Goal: Information Seeking & Learning: Learn about a topic

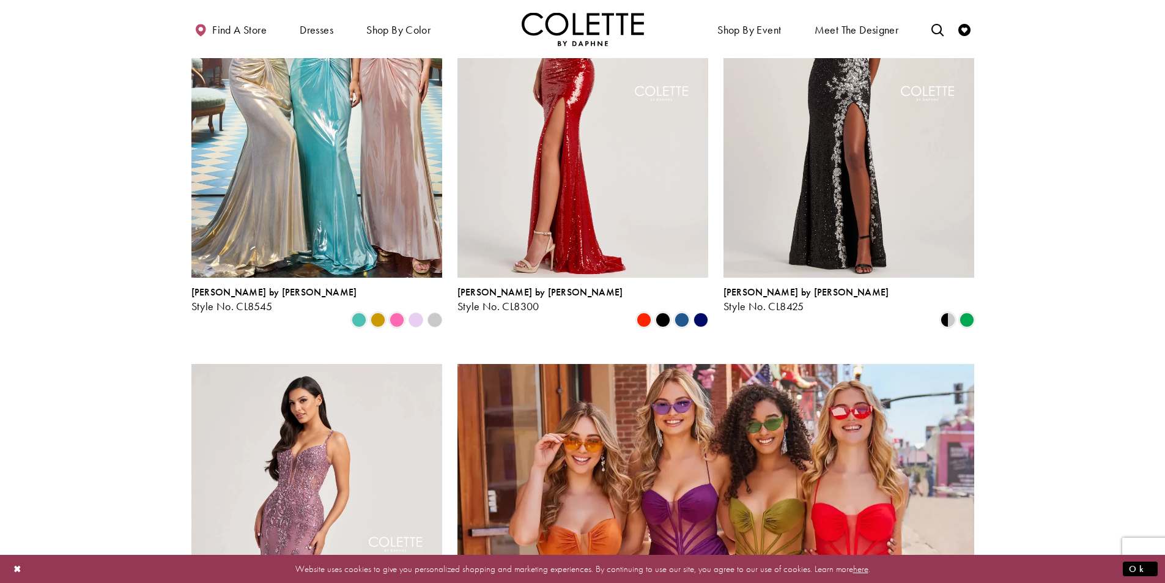
scroll to position [2508, 0]
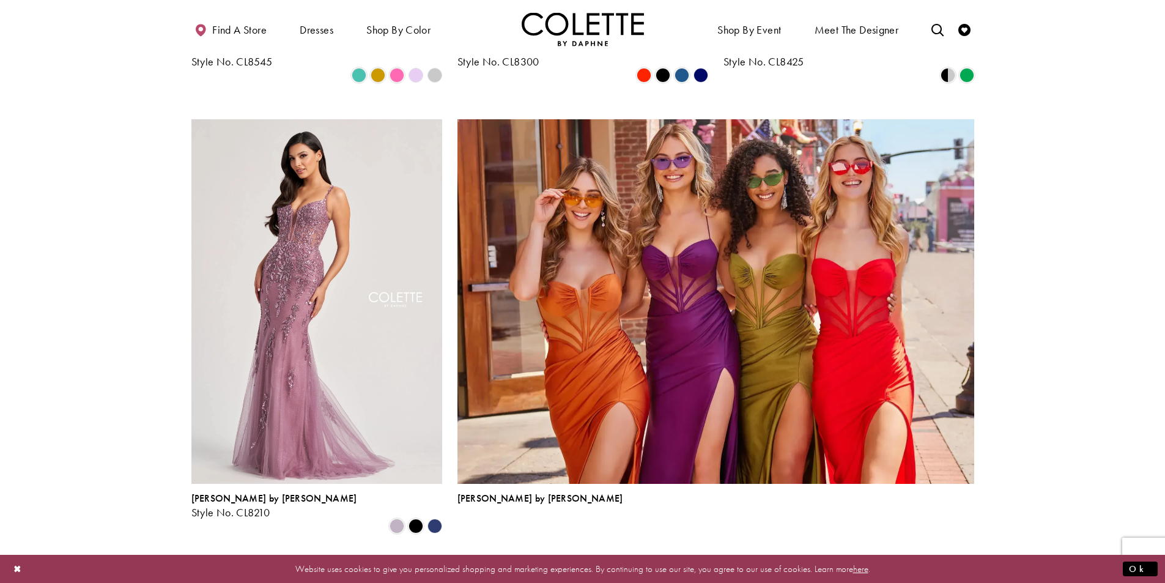
click at [656, 560] on span "Next" at bounding box center [655, 566] width 20 height 13
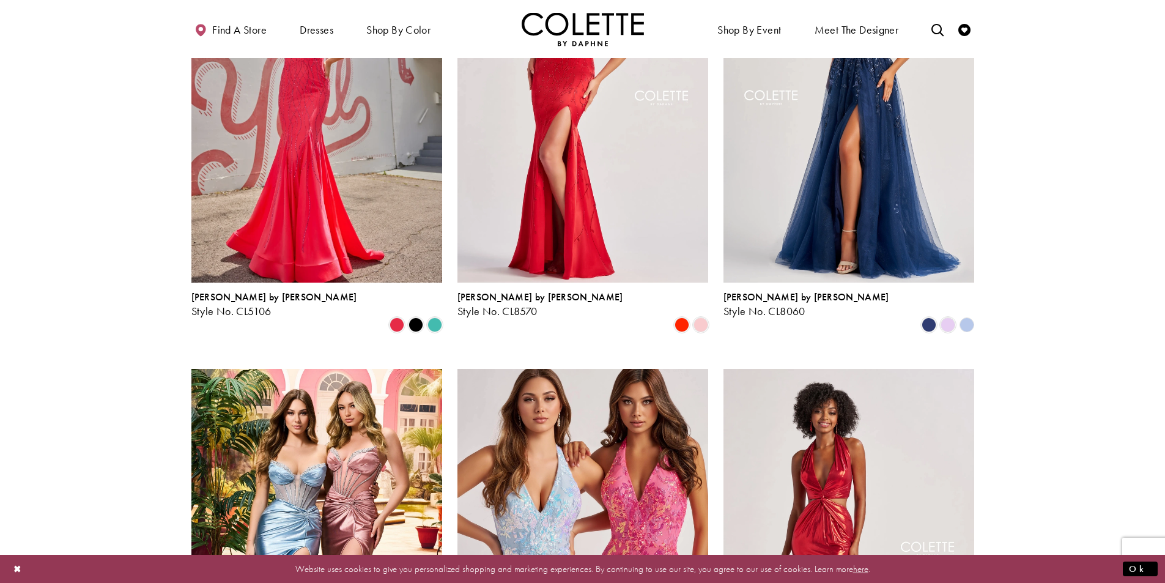
scroll to position [253, 0]
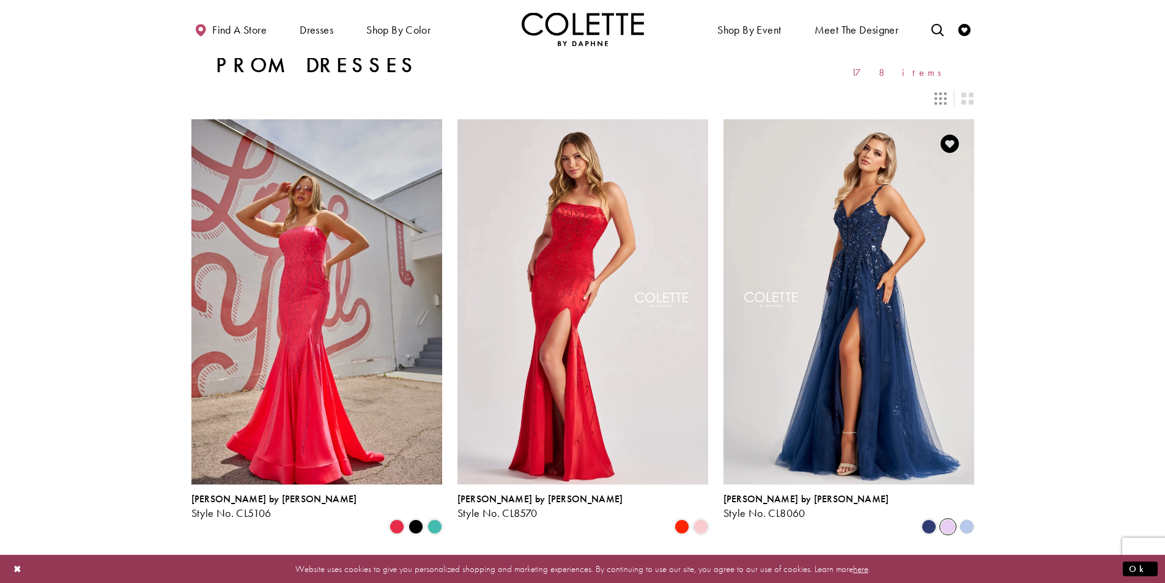
click at [951, 519] on span "Product List" at bounding box center [948, 526] width 15 height 15
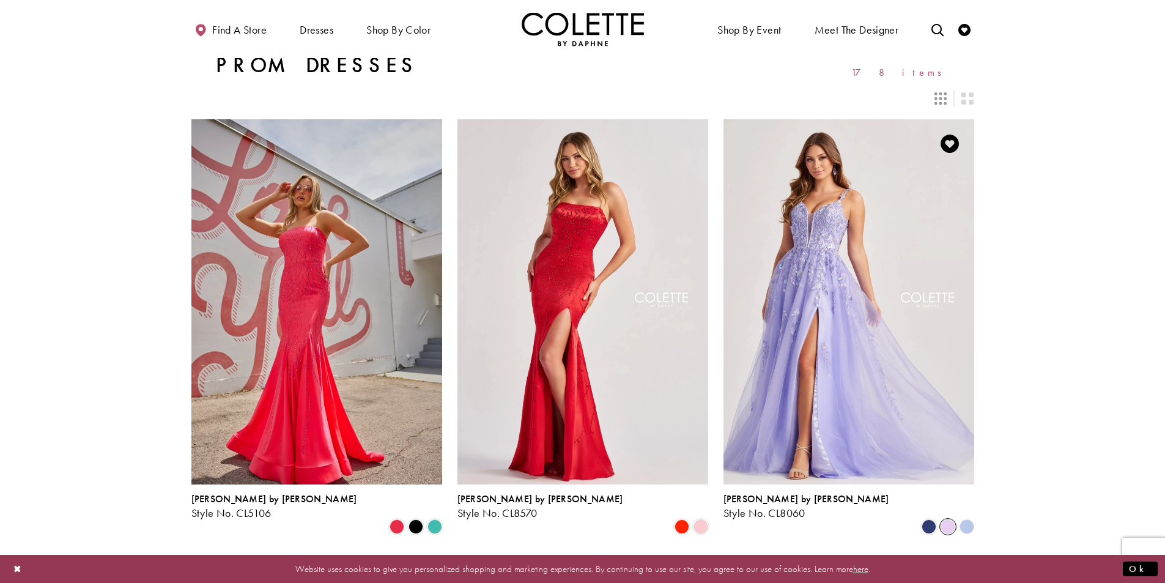
click at [967, 517] on polygon "Product List" at bounding box center [966, 526] width 19 height 19
click at [929, 519] on span "Product List" at bounding box center [929, 526] width 15 height 15
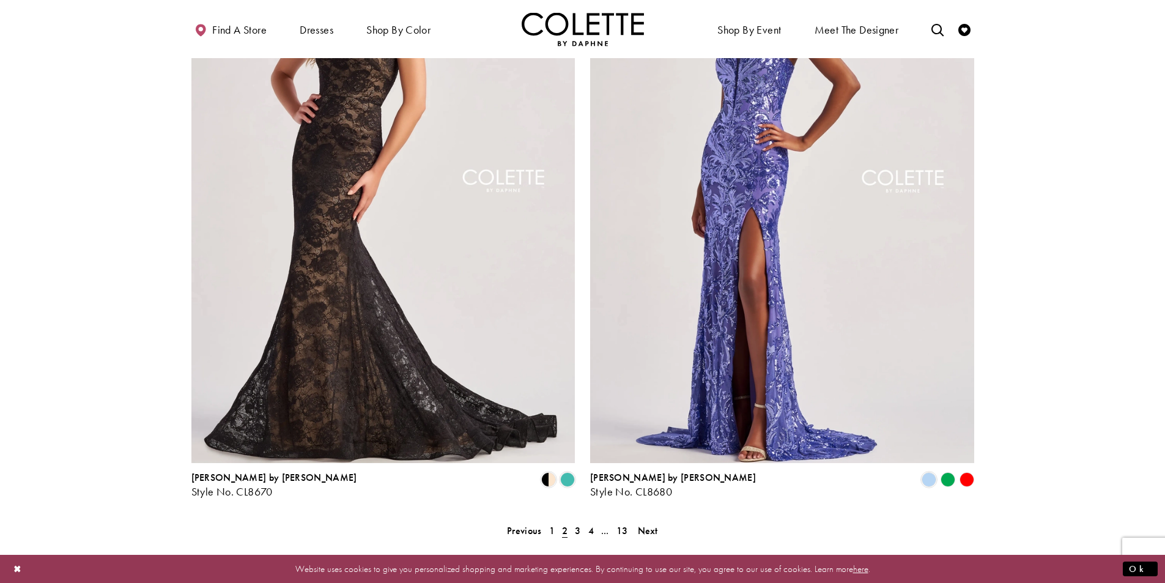
scroll to position [2516, 0]
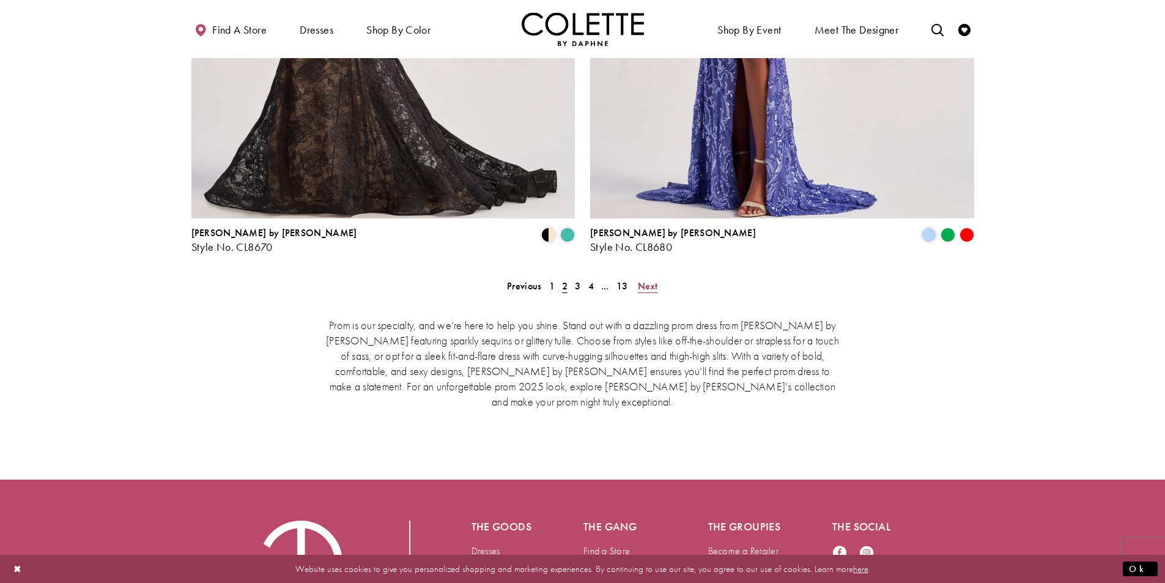
click at [650, 280] on span "Next" at bounding box center [648, 286] width 20 height 13
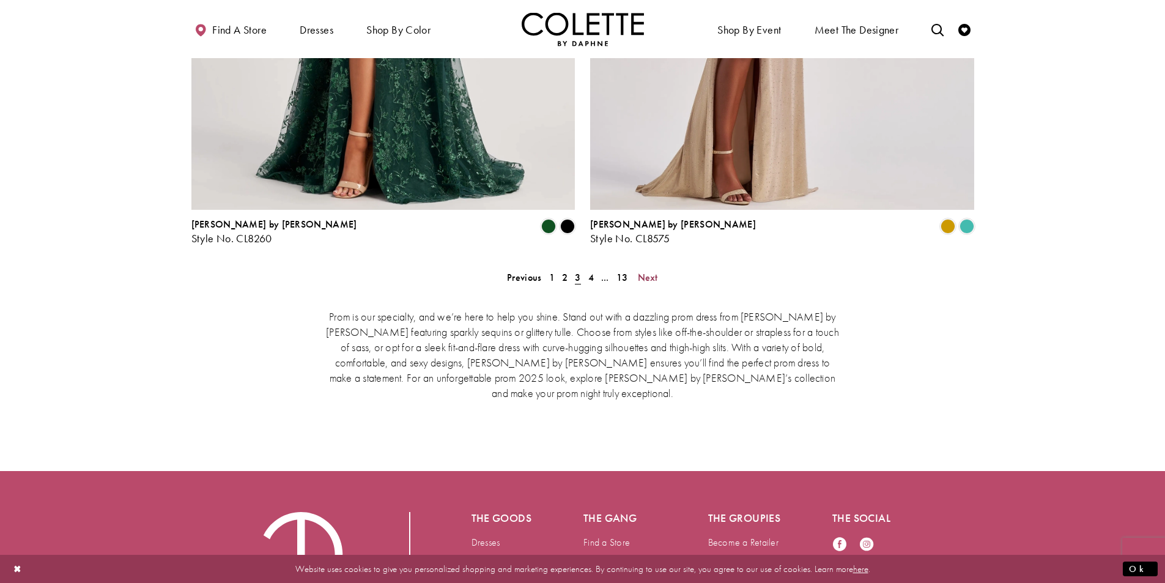
scroll to position [2593, 0]
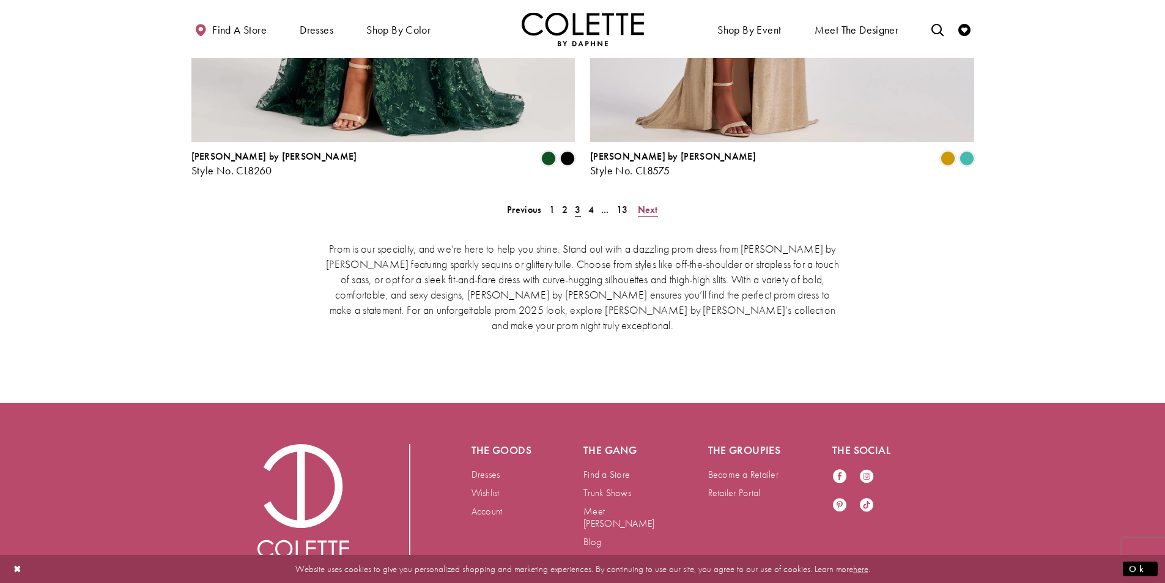
click at [652, 203] on span "Next" at bounding box center [648, 209] width 20 height 13
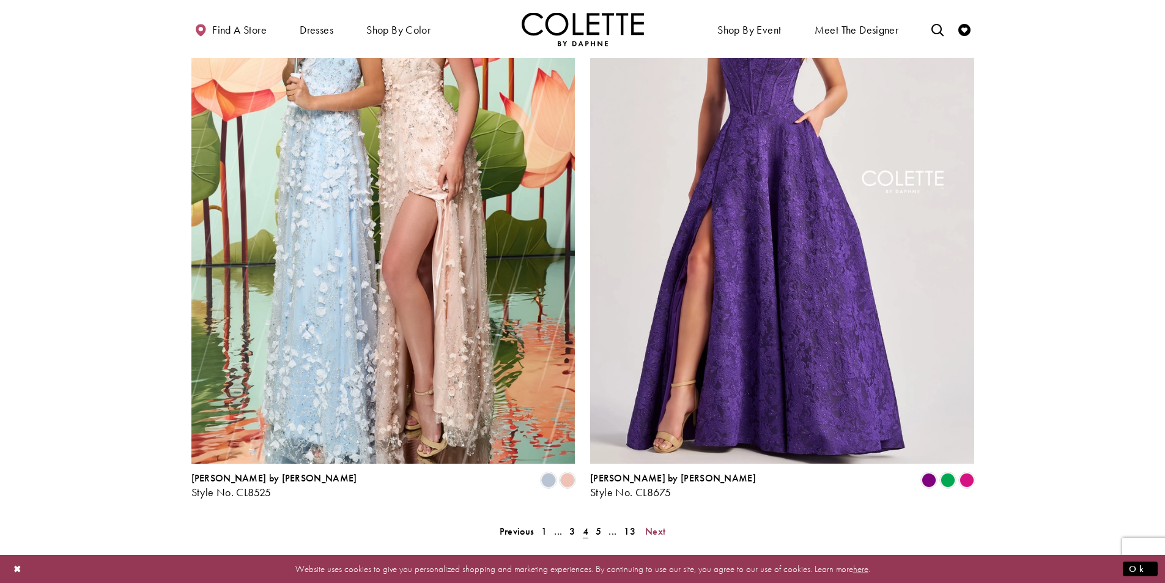
scroll to position [2455, 0]
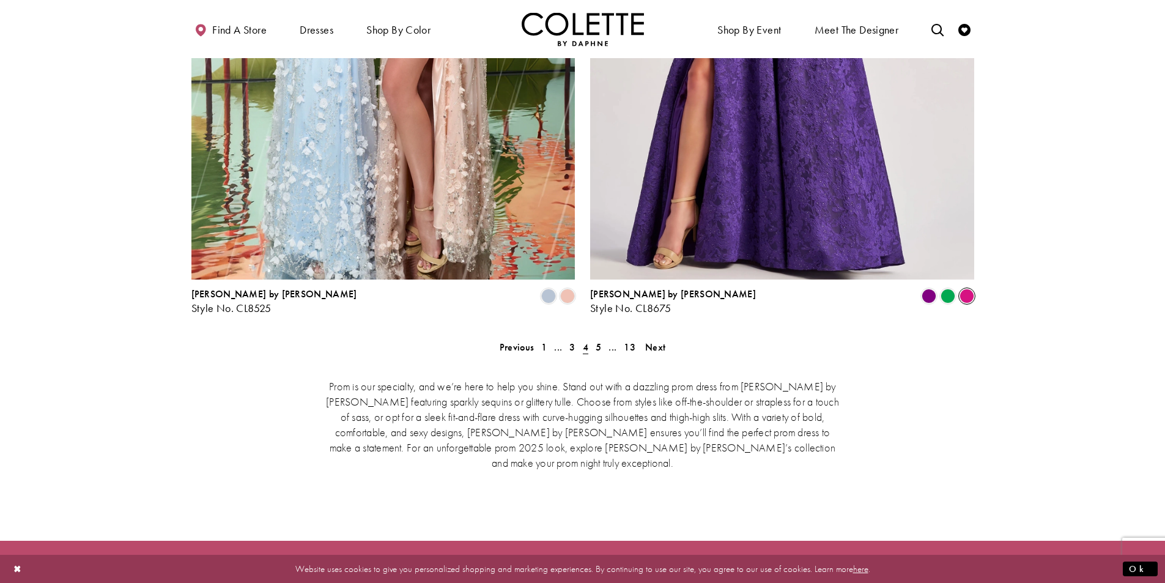
click at [968, 289] on span "Product List" at bounding box center [967, 296] width 15 height 15
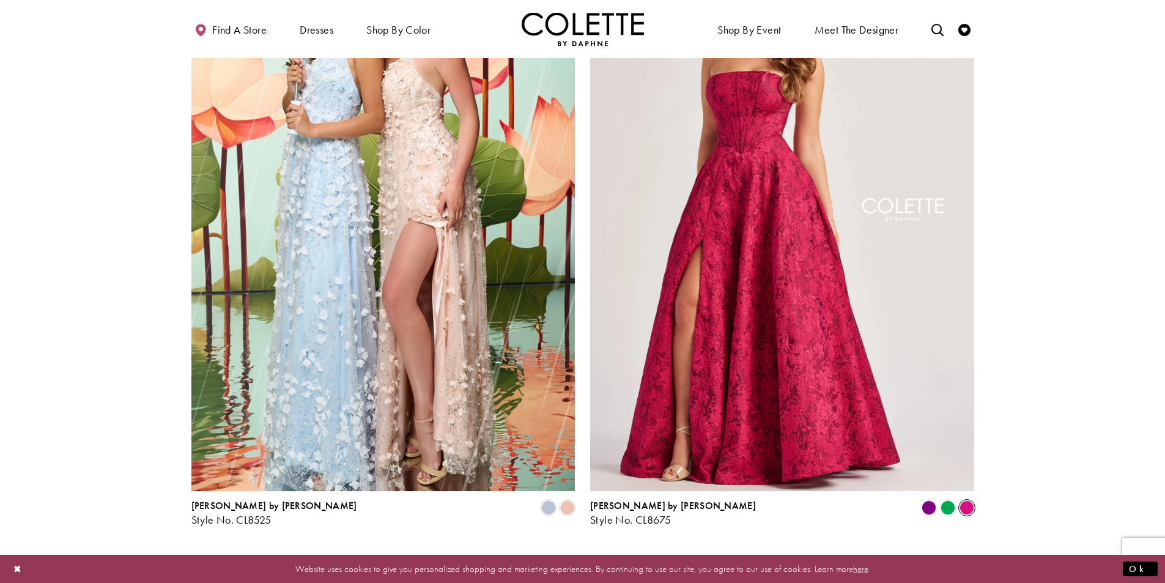
scroll to position [2348, 0]
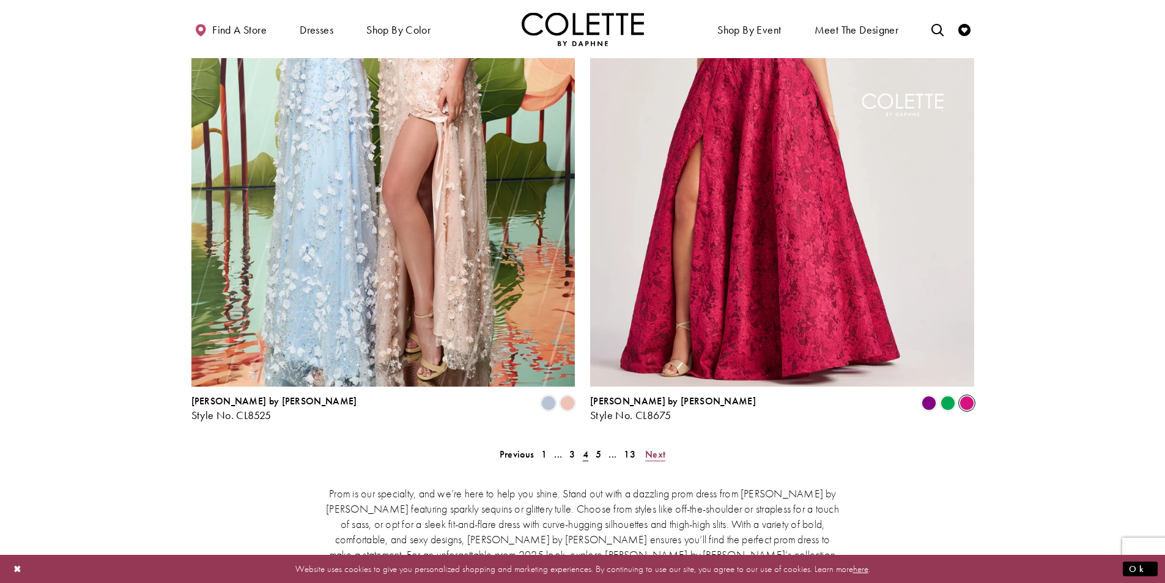
click at [655, 448] on span "Next" at bounding box center [655, 454] width 20 height 13
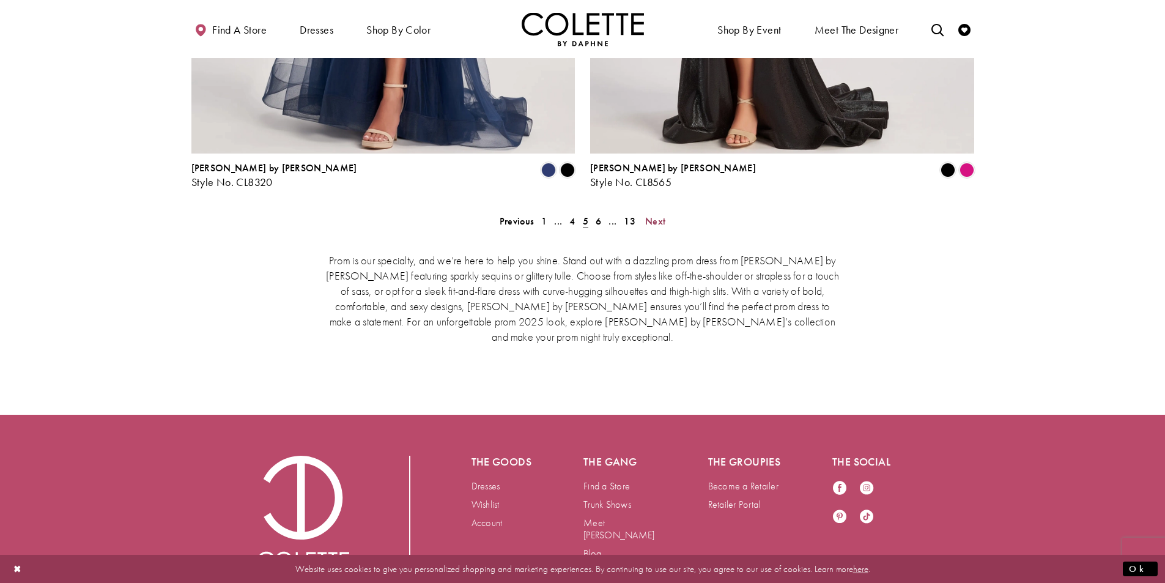
scroll to position [2593, 0]
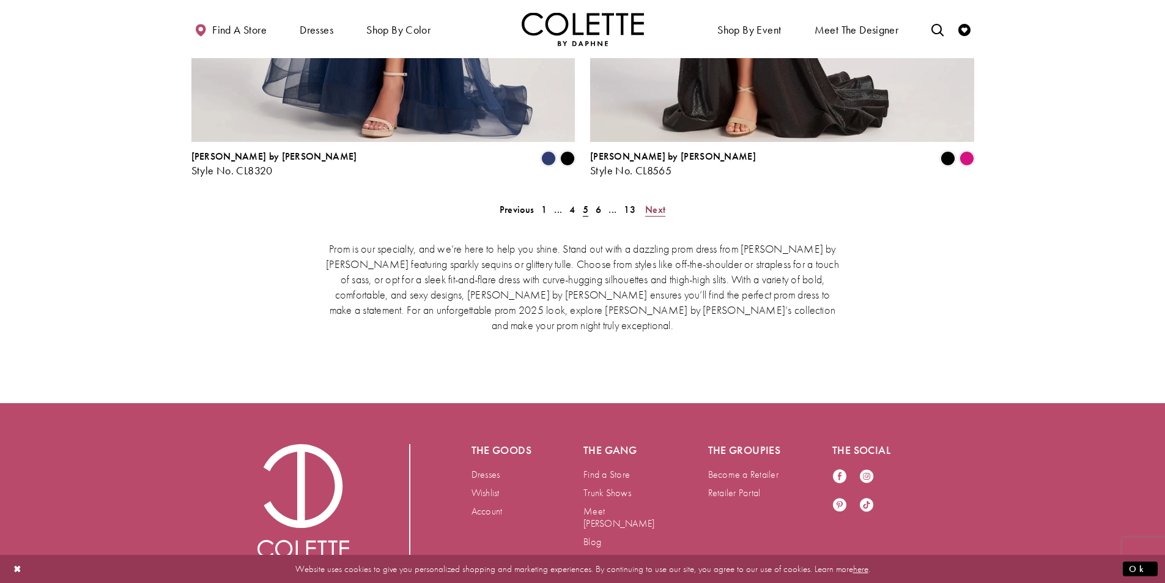
click at [661, 203] on span "Next" at bounding box center [655, 209] width 20 height 13
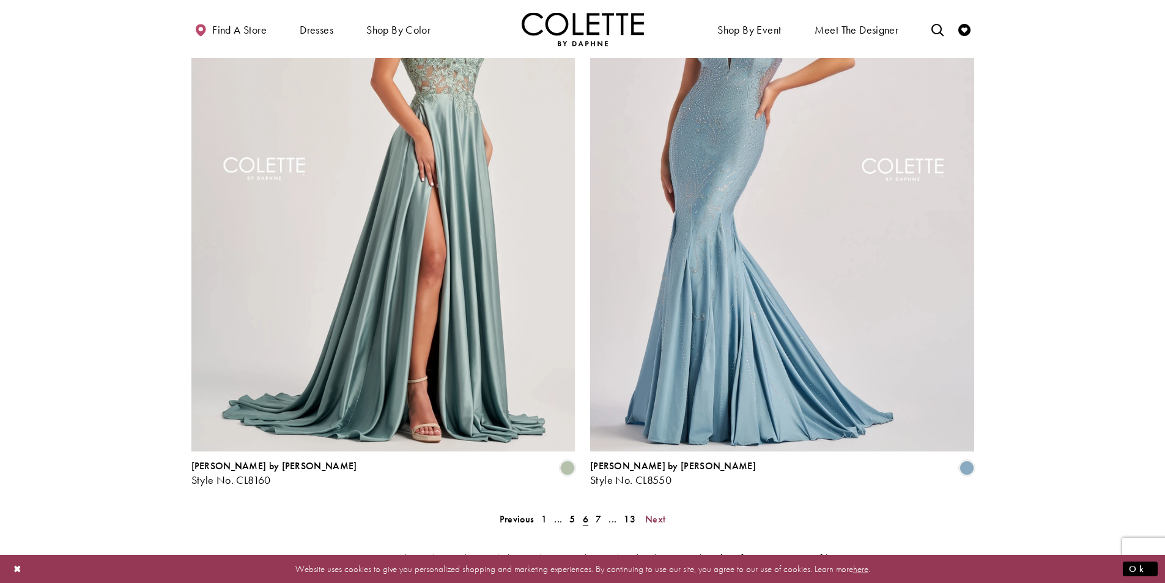
scroll to position [2455, 0]
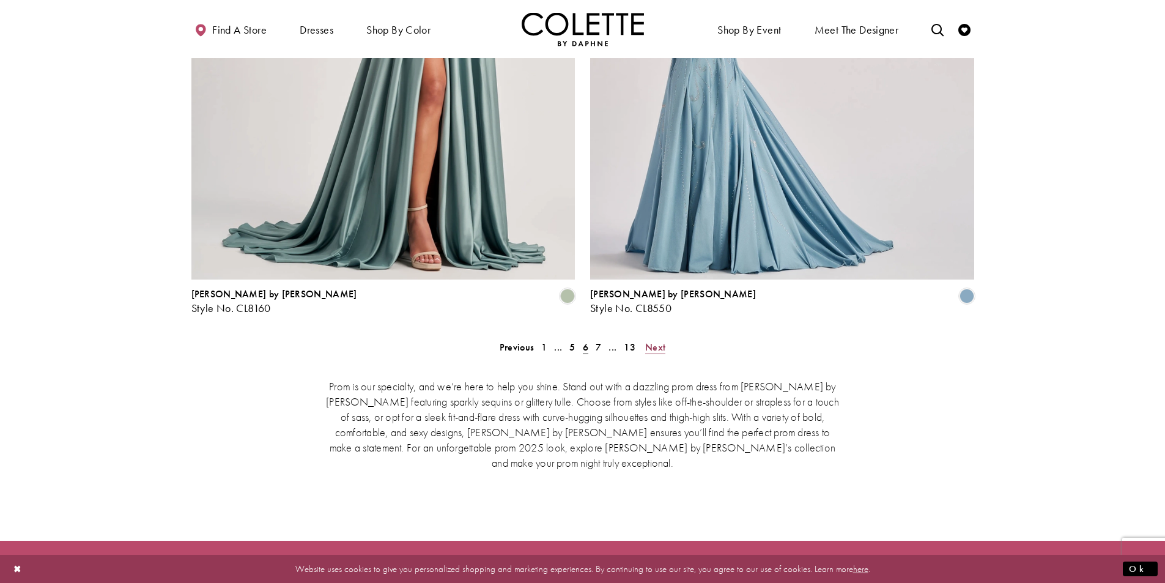
click at [660, 341] on span "Next" at bounding box center [655, 347] width 20 height 13
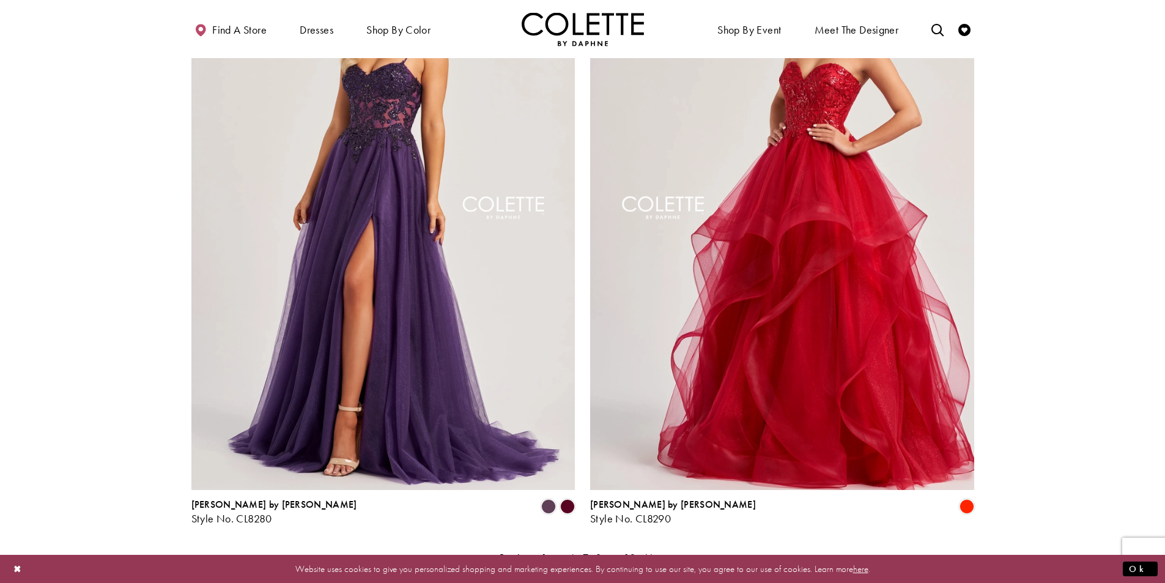
scroll to position [2455, 0]
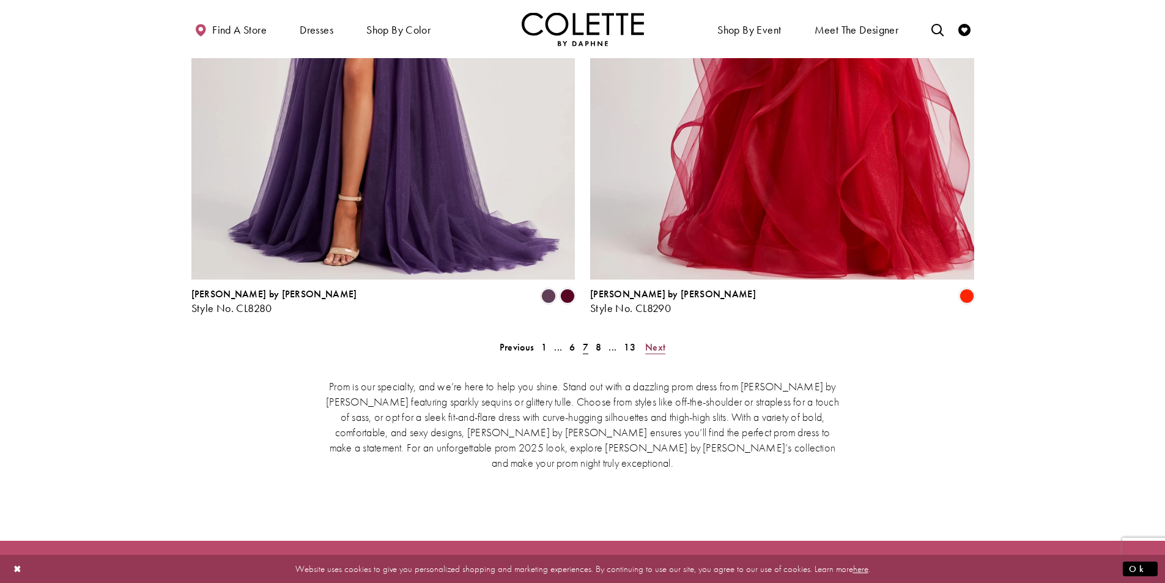
click at [661, 341] on span "Next" at bounding box center [655, 347] width 20 height 13
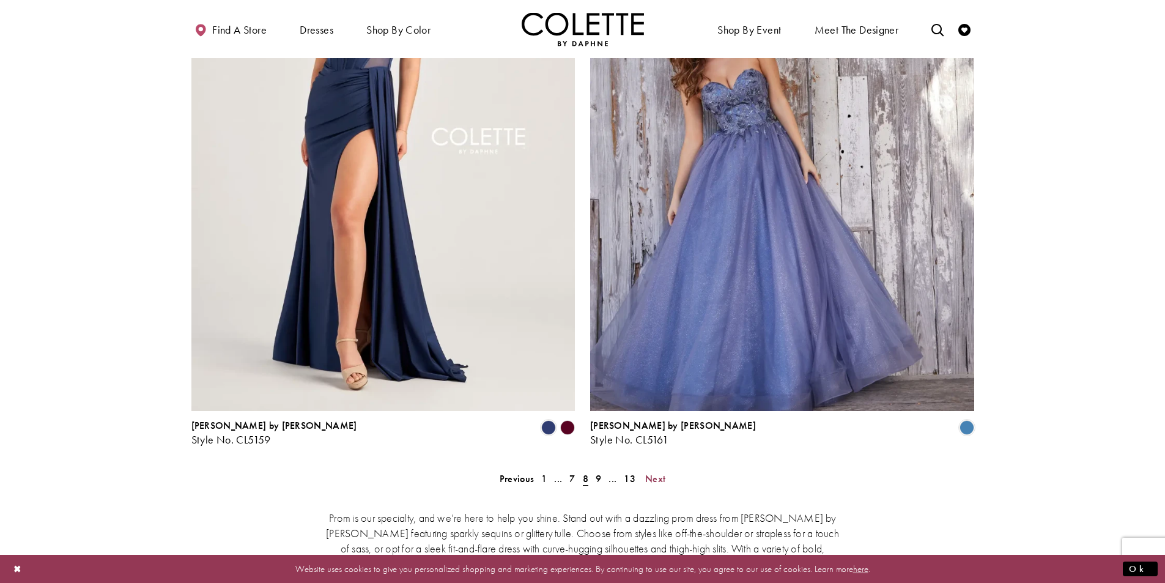
scroll to position [2333, 0]
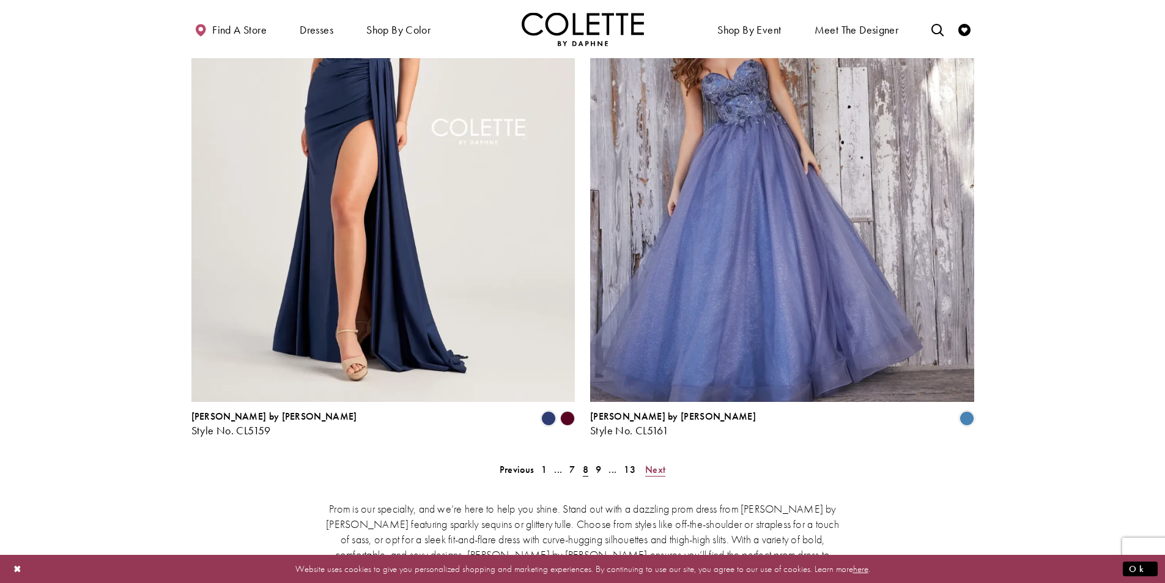
click at [656, 463] on span "Next" at bounding box center [655, 469] width 20 height 13
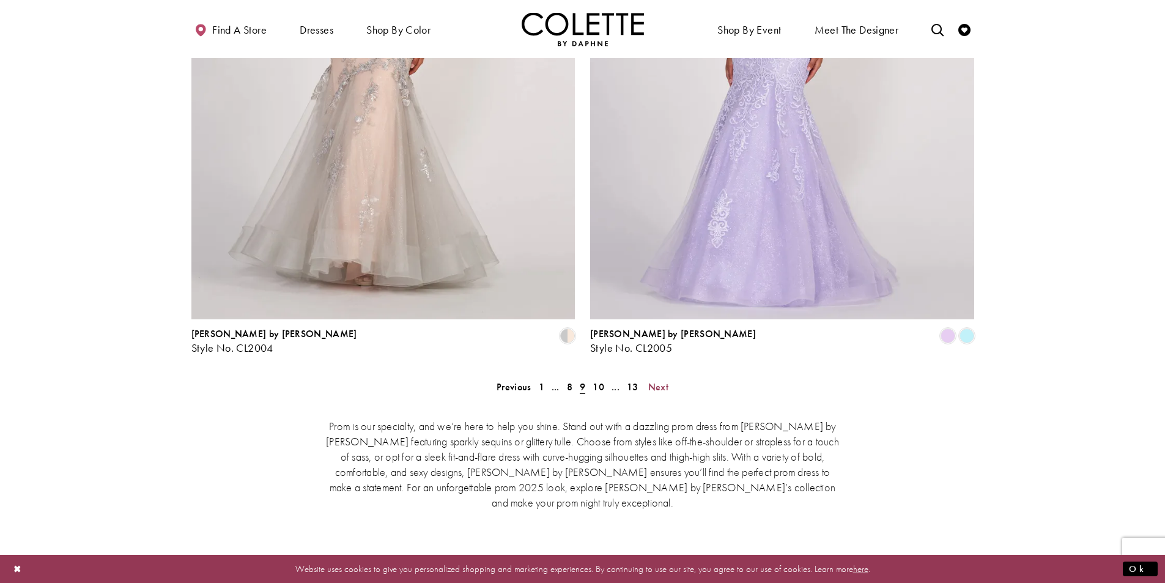
scroll to position [2516, 0]
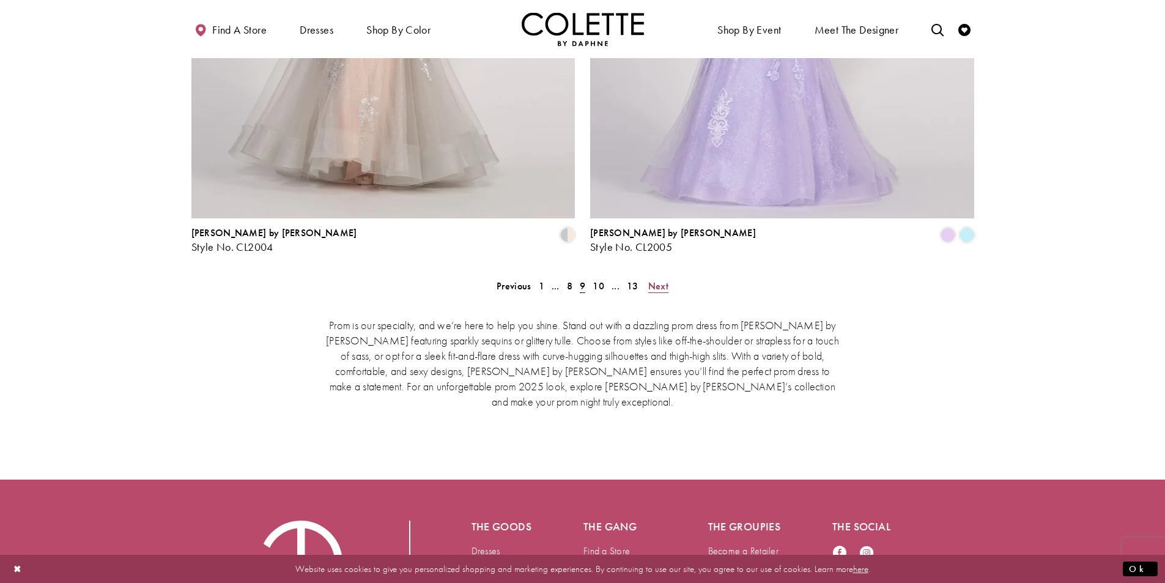
click at [658, 280] on span "Next" at bounding box center [658, 286] width 20 height 13
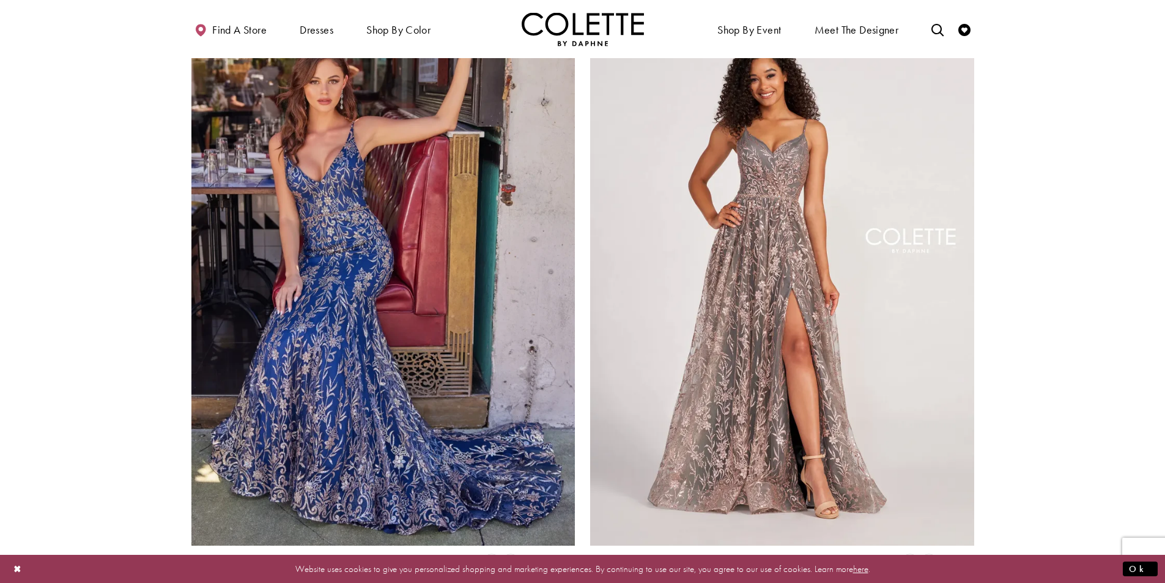
scroll to position [2272, 0]
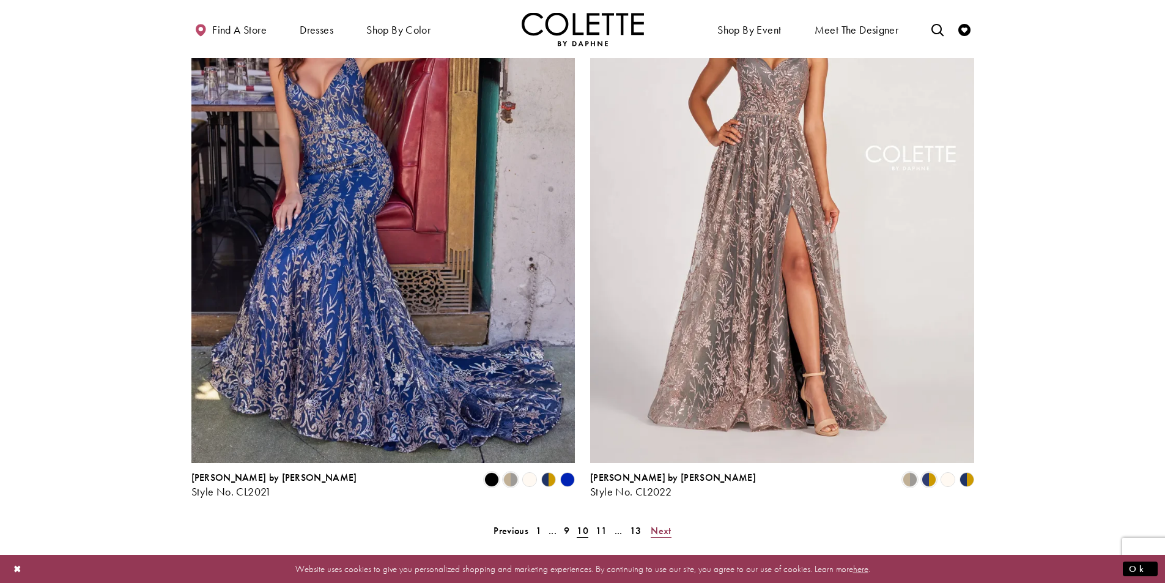
click at [655, 524] on span "Next" at bounding box center [661, 530] width 20 height 13
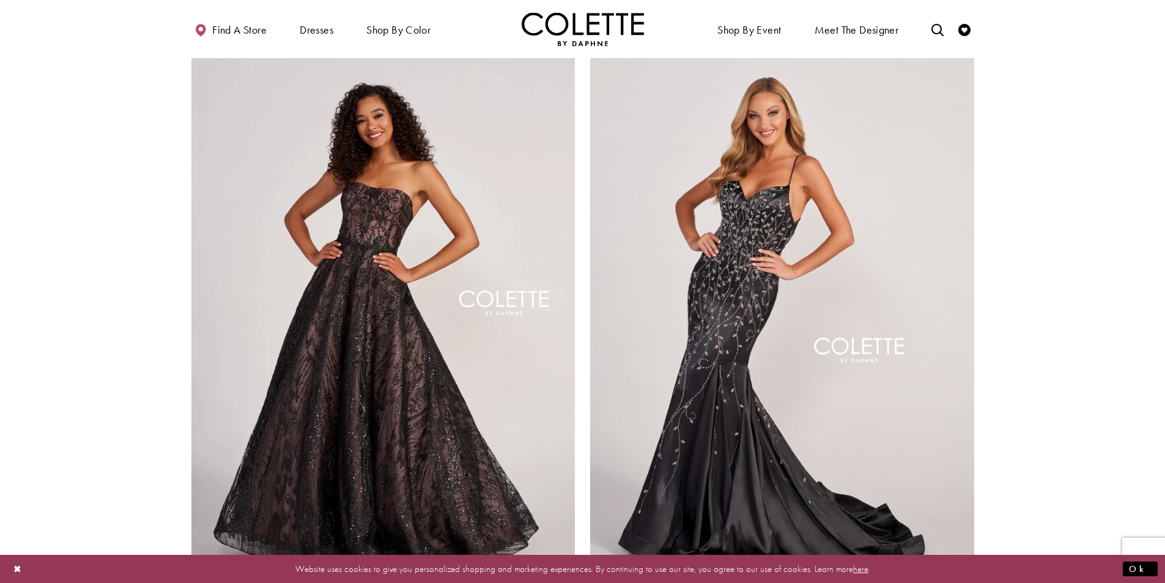
scroll to position [2455, 0]
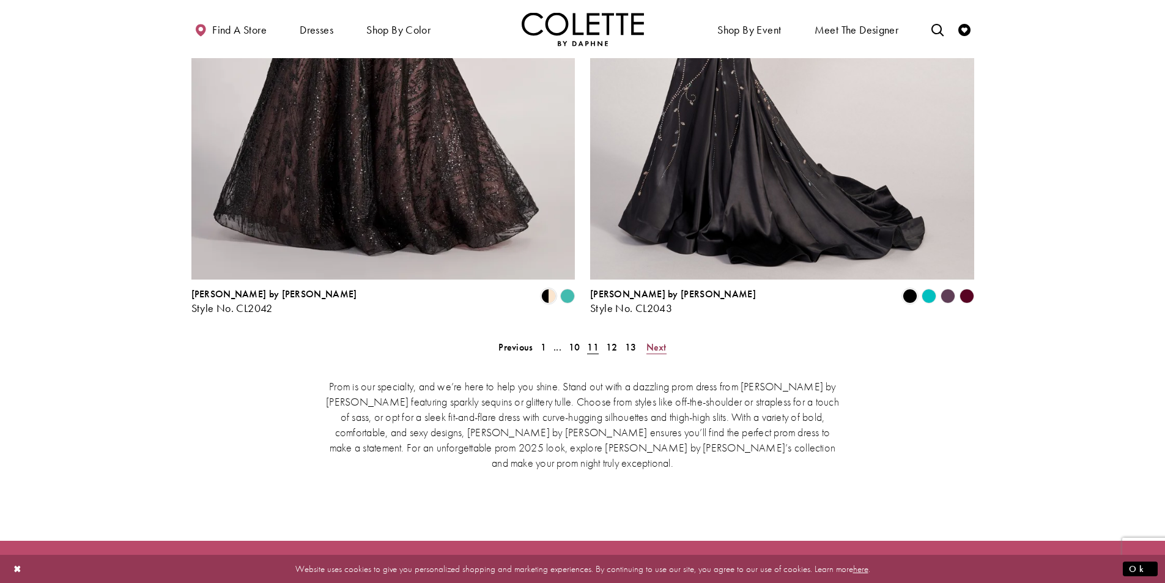
click at [667, 338] on link "Next" at bounding box center [657, 347] width 28 height 18
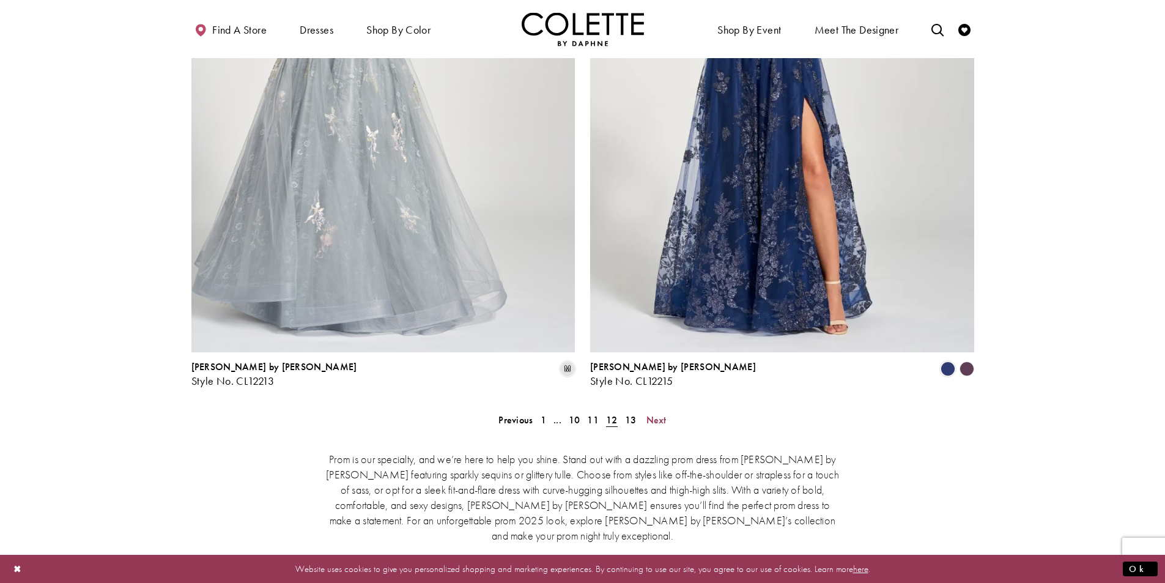
scroll to position [2516, 0]
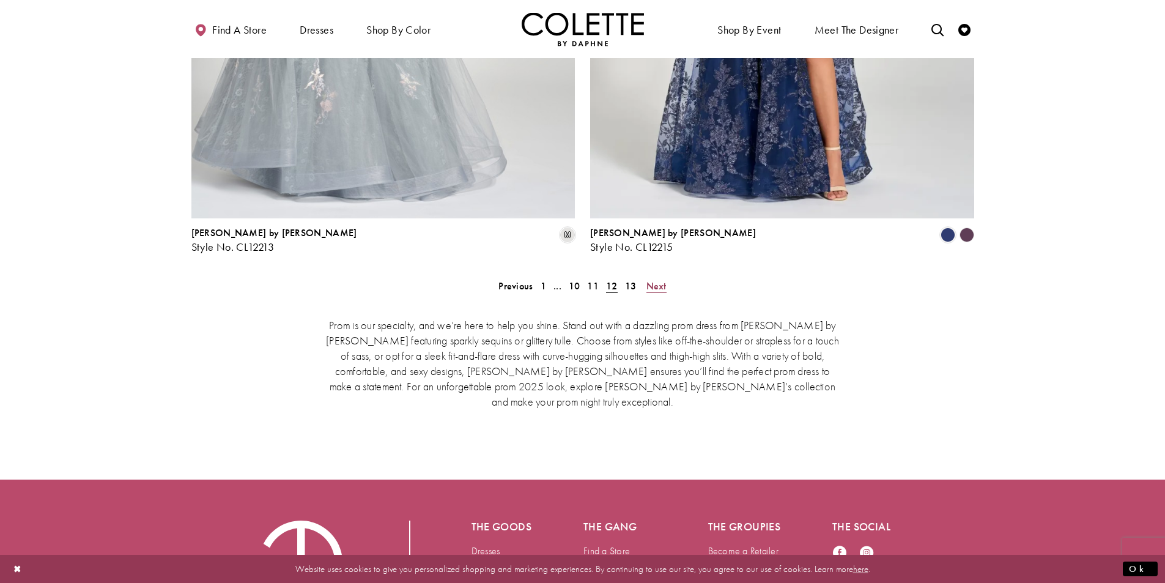
click at [650, 280] on span "Next" at bounding box center [657, 286] width 20 height 13
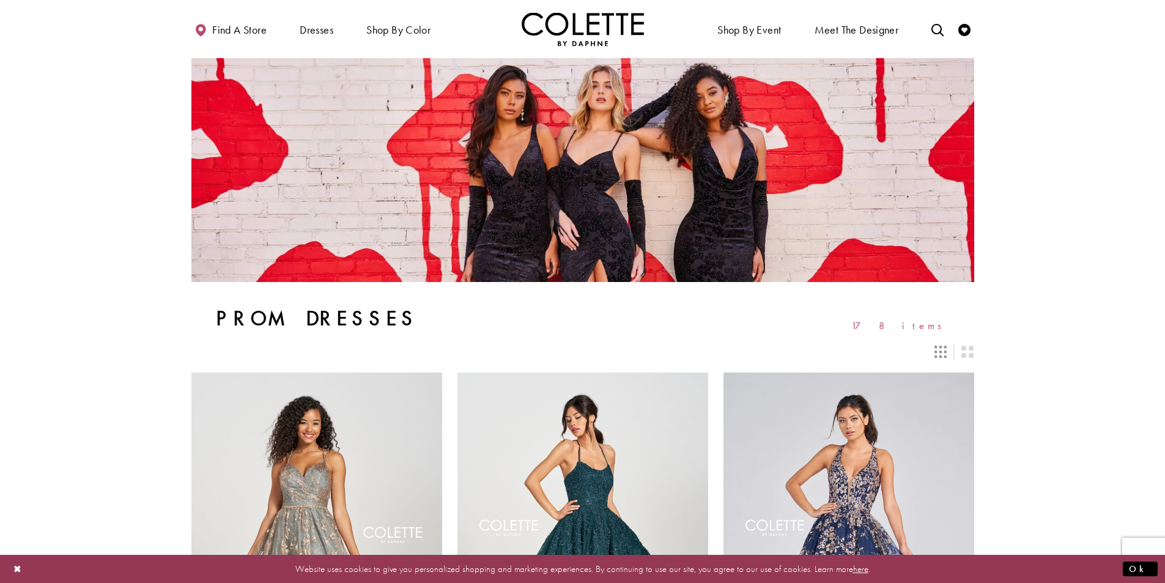
drag, startPoint x: 834, startPoint y: 392, endPoint x: 797, endPoint y: 188, distance: 207.6
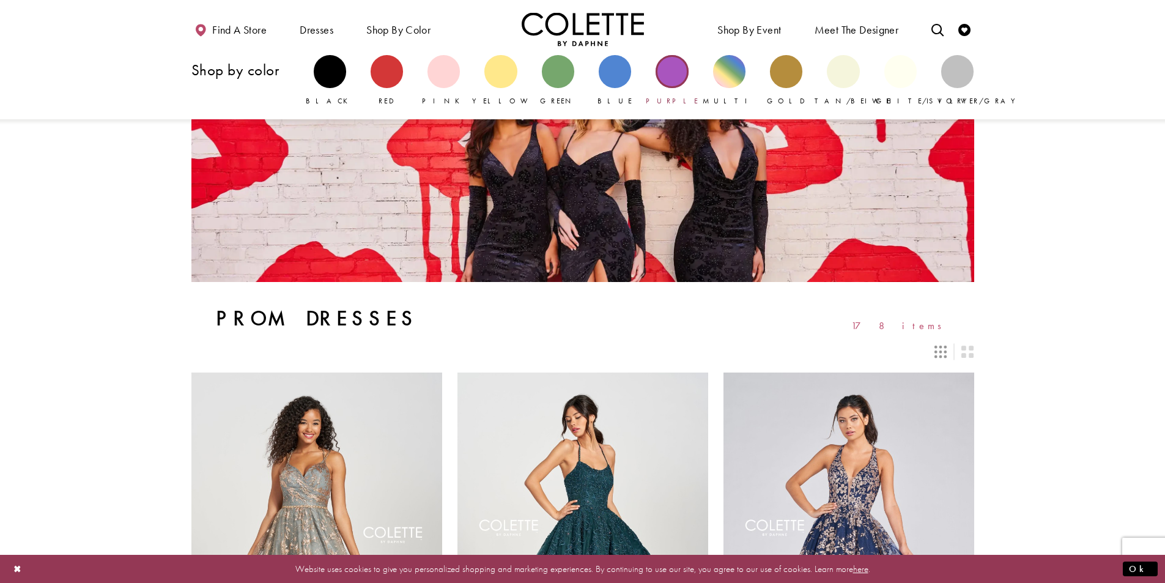
click at [674, 76] on div "Primary block" at bounding box center [672, 71] width 32 height 32
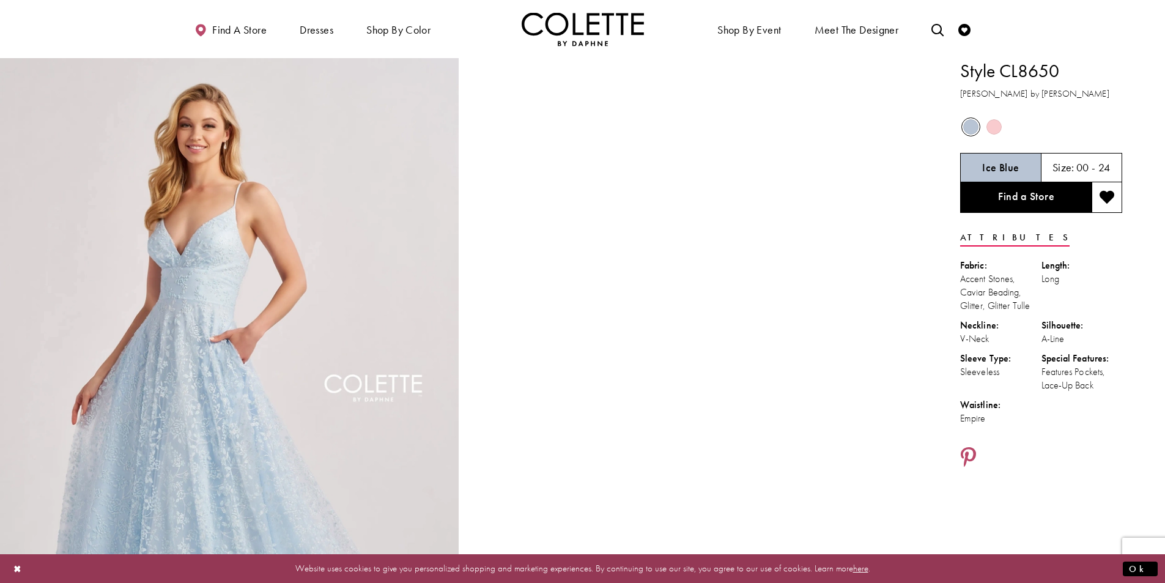
click at [992, 124] on span "Product color controls state depends on size chosen" at bounding box center [994, 126] width 15 height 15
drag, startPoint x: 1061, startPoint y: 69, endPoint x: 954, endPoint y: 76, distance: 107.3
copy h1 "Style CL8650"
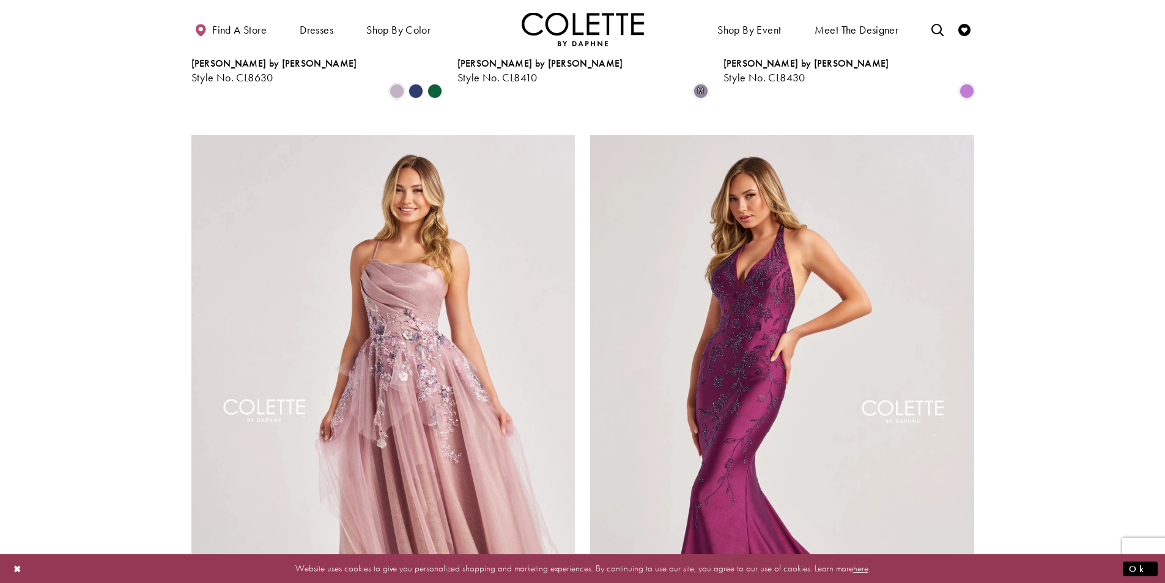
scroll to position [2080, 0]
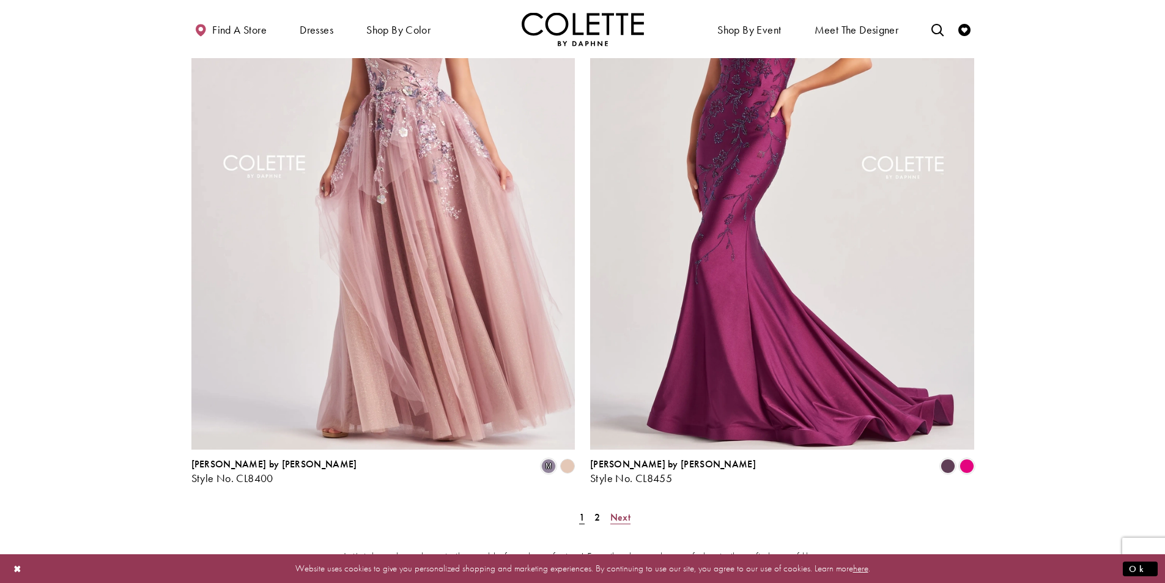
click at [626, 511] on span "Next" at bounding box center [621, 517] width 20 height 13
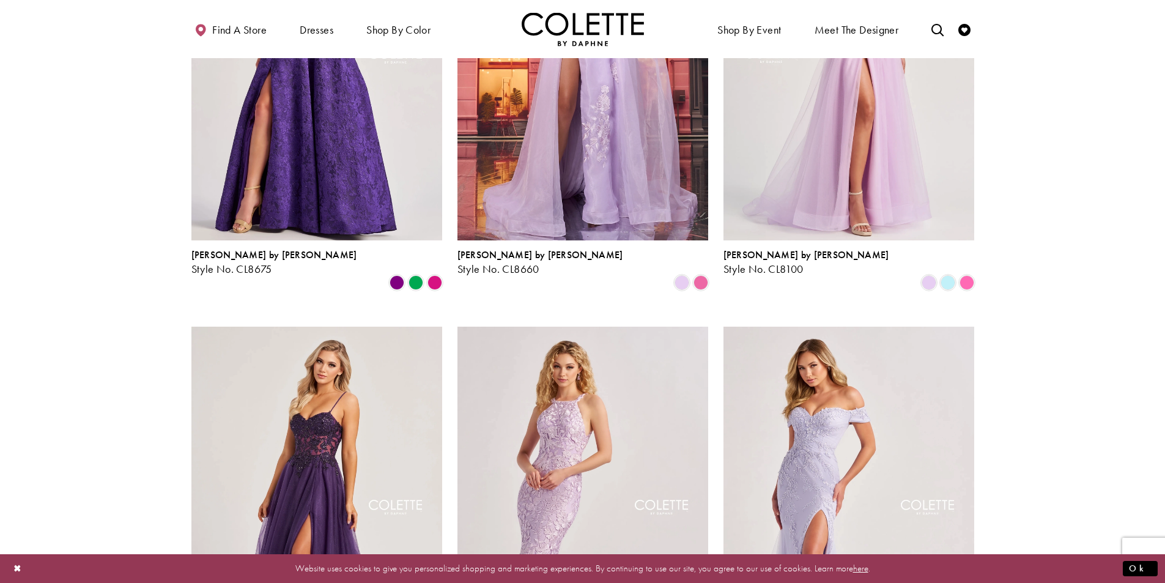
scroll to position [494, 0]
